Goal: Task Accomplishment & Management: Use online tool/utility

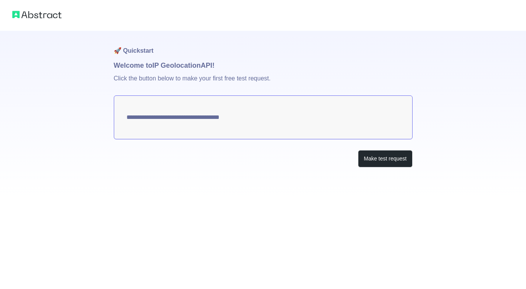
type textarea "**********"
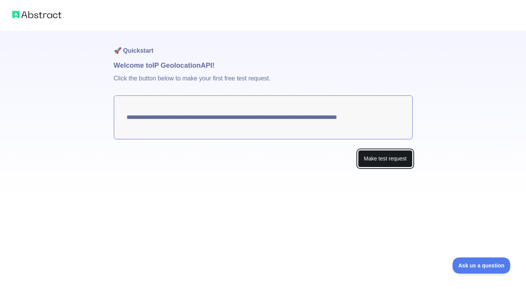
click at [394, 157] on button "Make test request" at bounding box center [385, 158] width 54 height 17
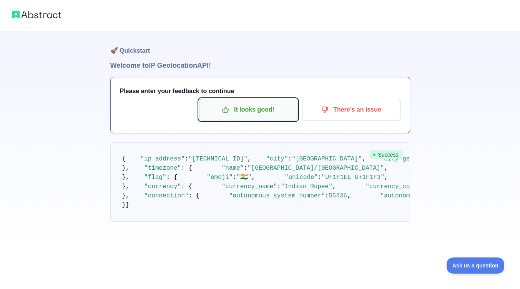
click at [257, 113] on p "It looks good!" at bounding box center [248, 109] width 87 height 13
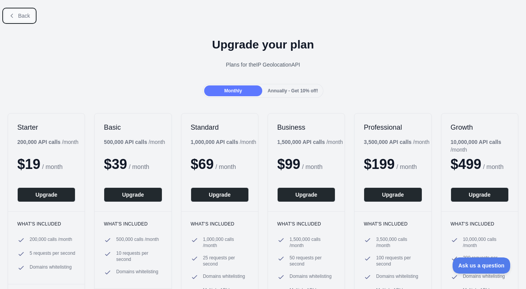
click at [23, 17] on span "Back" at bounding box center [24, 16] width 12 height 6
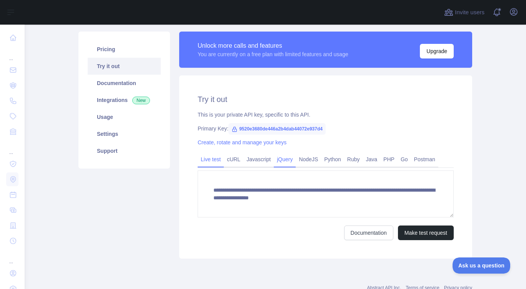
scroll to position [51, 0]
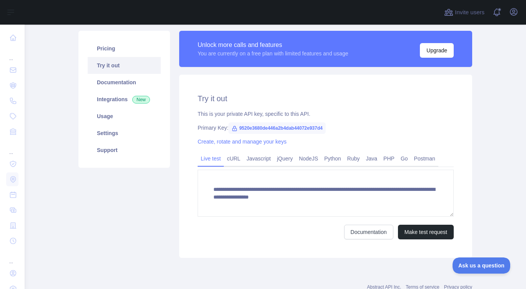
click at [242, 126] on span "9520e3680de446a2b4dab44072e937d4" at bounding box center [276, 128] width 97 height 12
copy span "9520e3680de446a2b4dab44072e937d4"
click at [343, 116] on div "This is your private API key, specific to this API." at bounding box center [326, 114] width 256 height 8
